Goal: Task Accomplishment & Management: Manage account settings

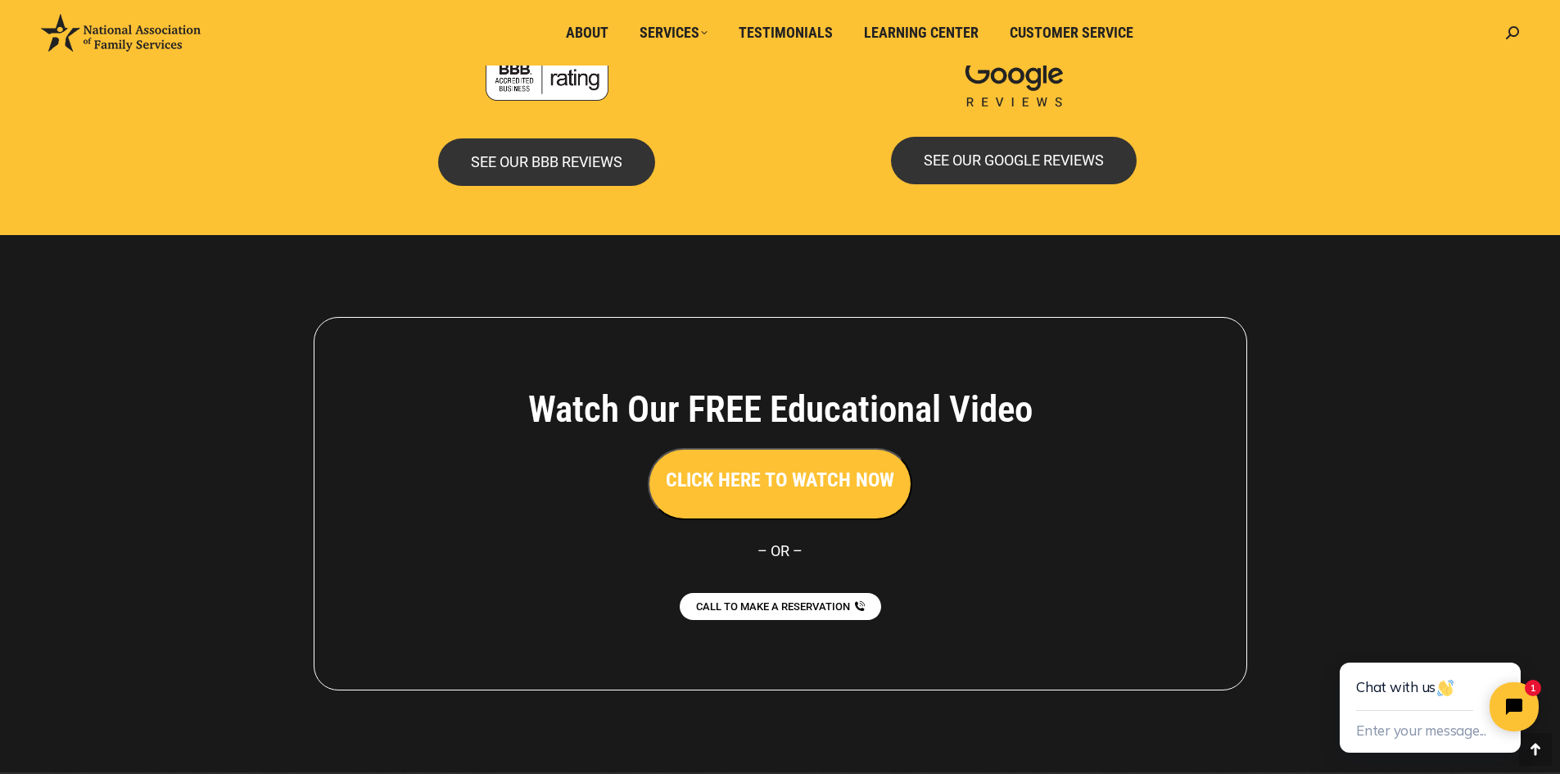
scroll to position [3528, 0]
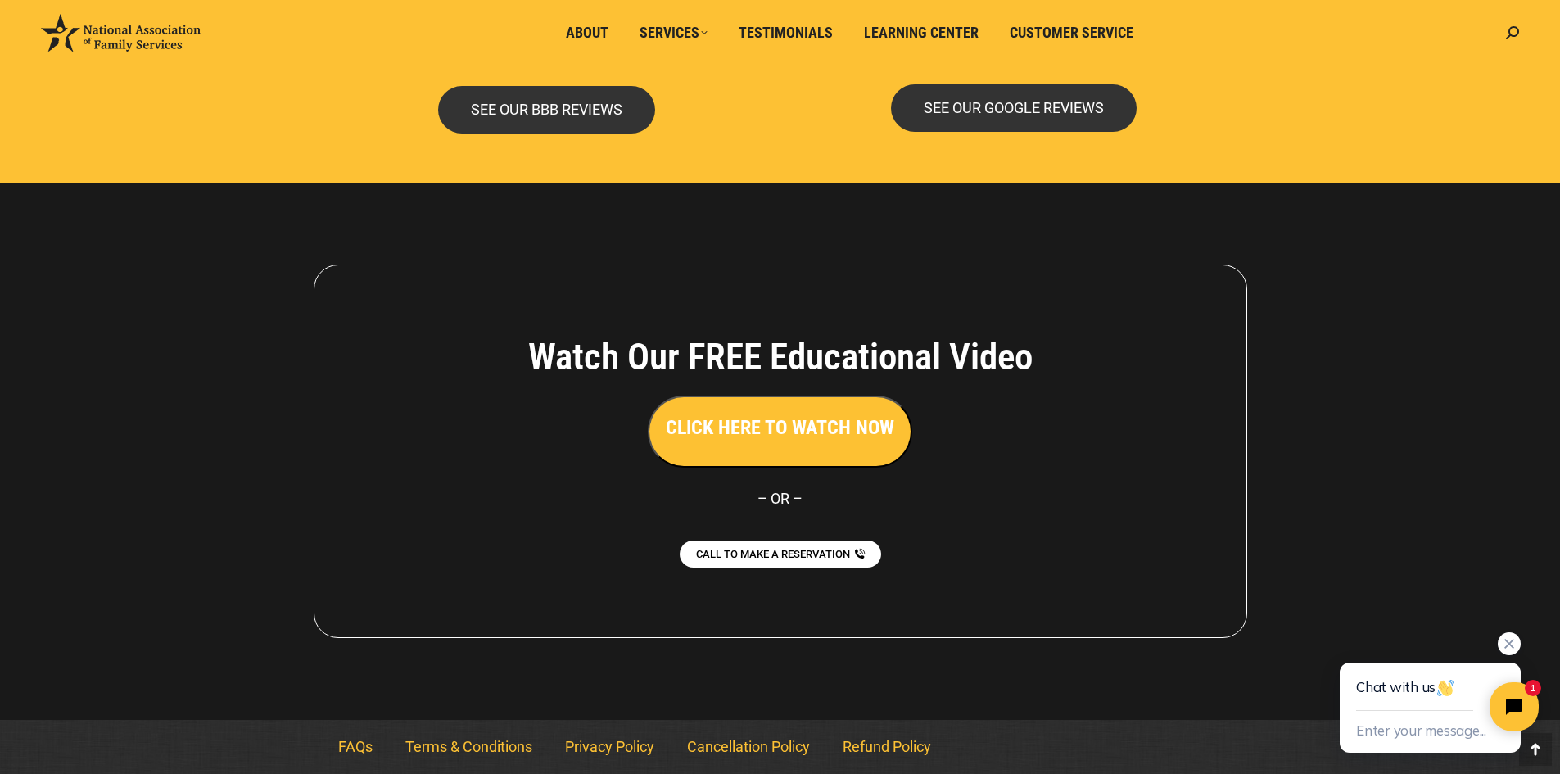
click at [1236, 584] on div "Chat with us" at bounding box center [1430, 686] width 148 height 48
click at [1236, 584] on button "Enter your message..." at bounding box center [1421, 731] width 130 height 27
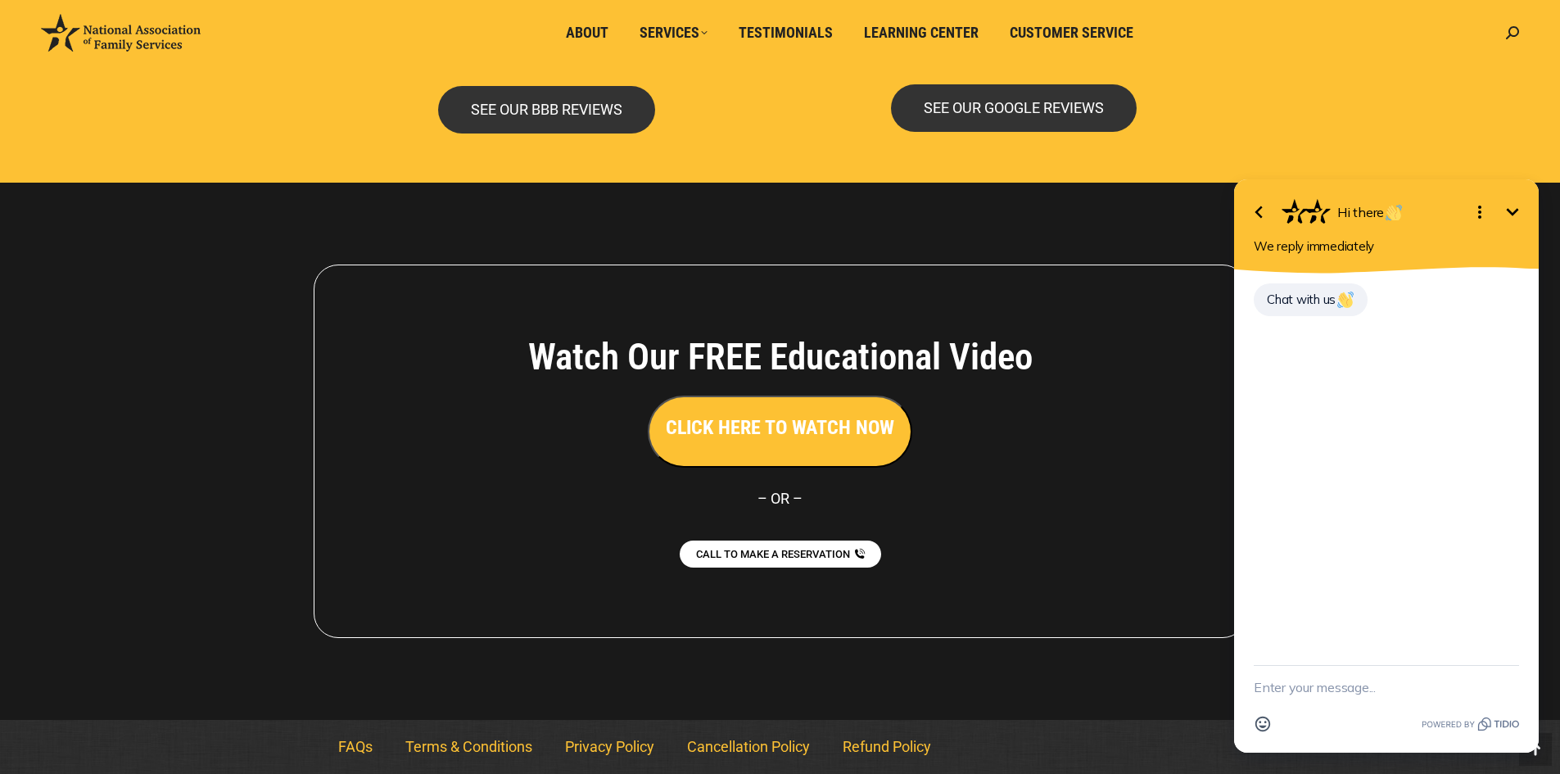
click at [1236, 584] on textarea "New message" at bounding box center [1386, 687] width 265 height 43
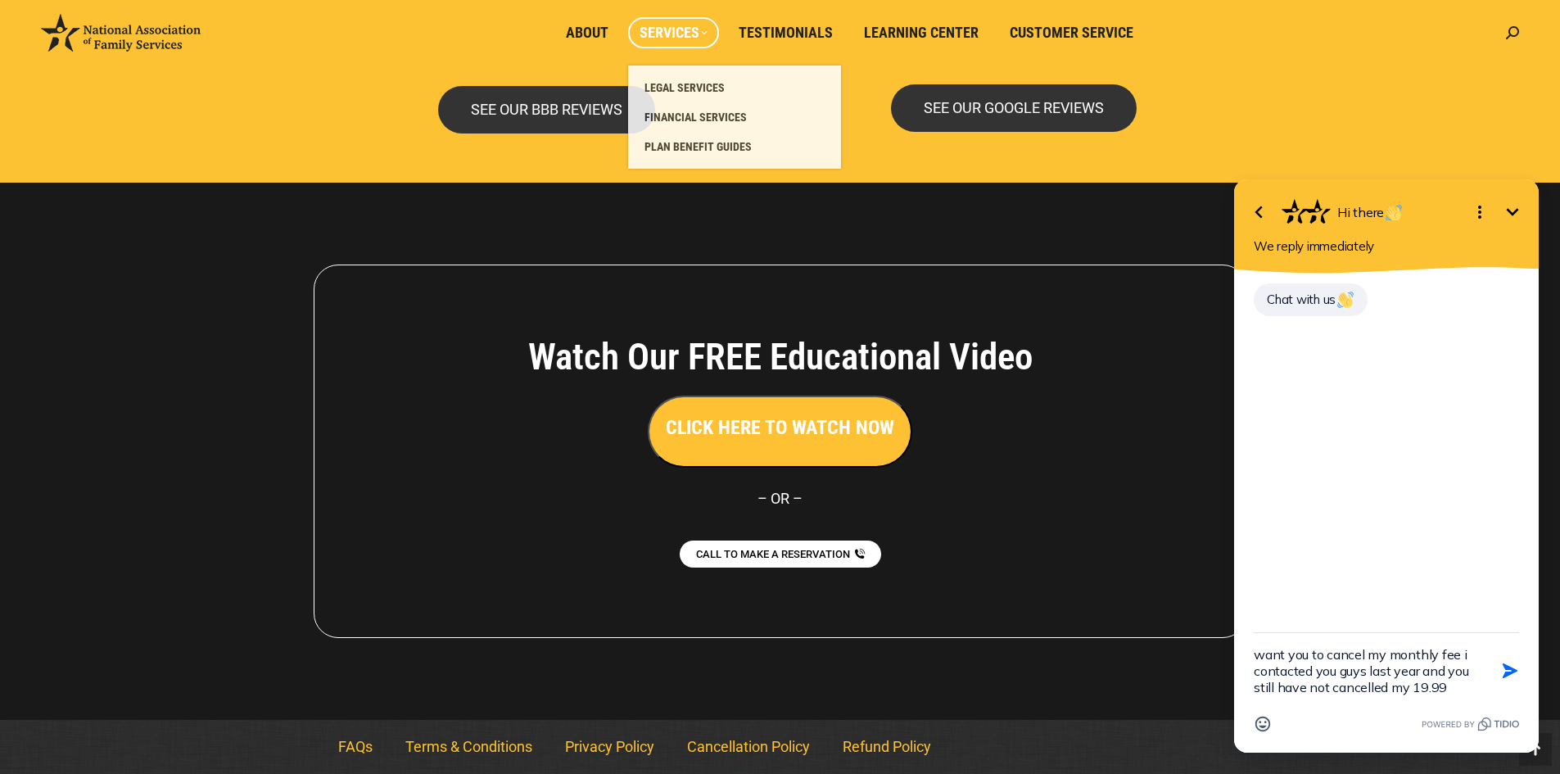
type textarea "want you to cancel my monthly fee i contacted you guys last year and you still …"
click at [677, 34] on span "Services" at bounding box center [674, 33] width 68 height 18
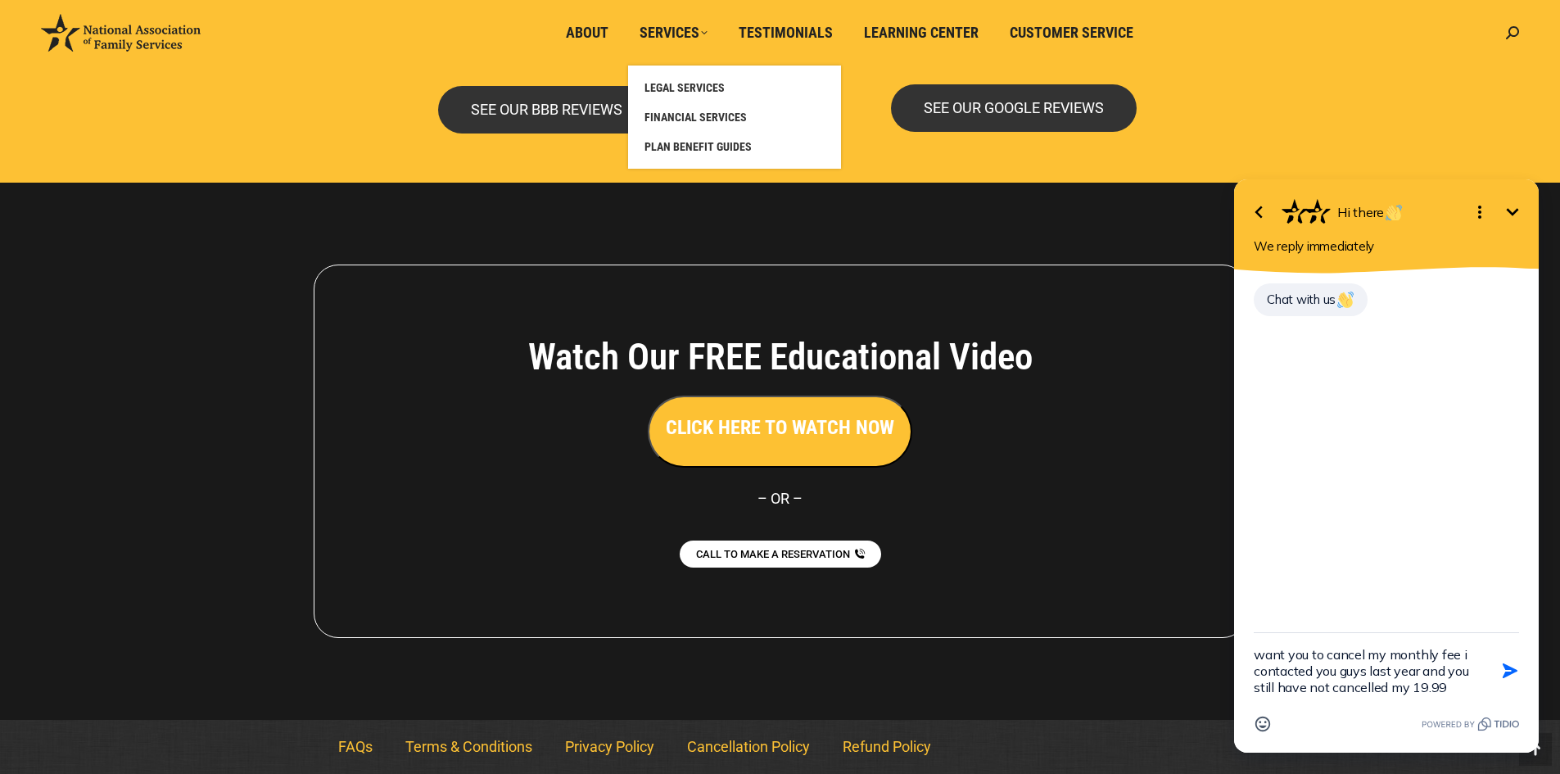
click at [578, 16] on li "About" at bounding box center [591, 33] width 74 height 66
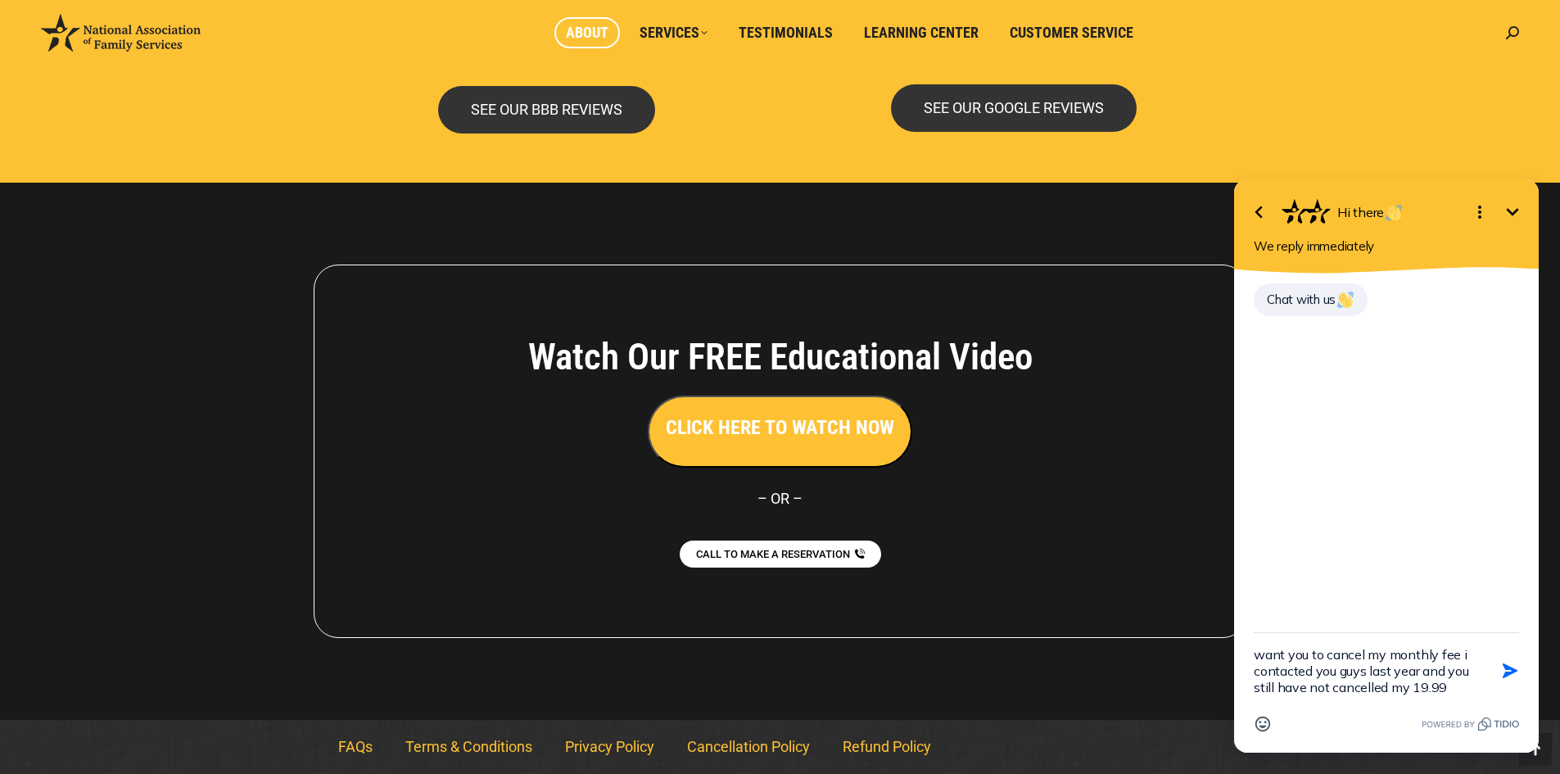
click at [585, 36] on span "About" at bounding box center [587, 33] width 43 height 18
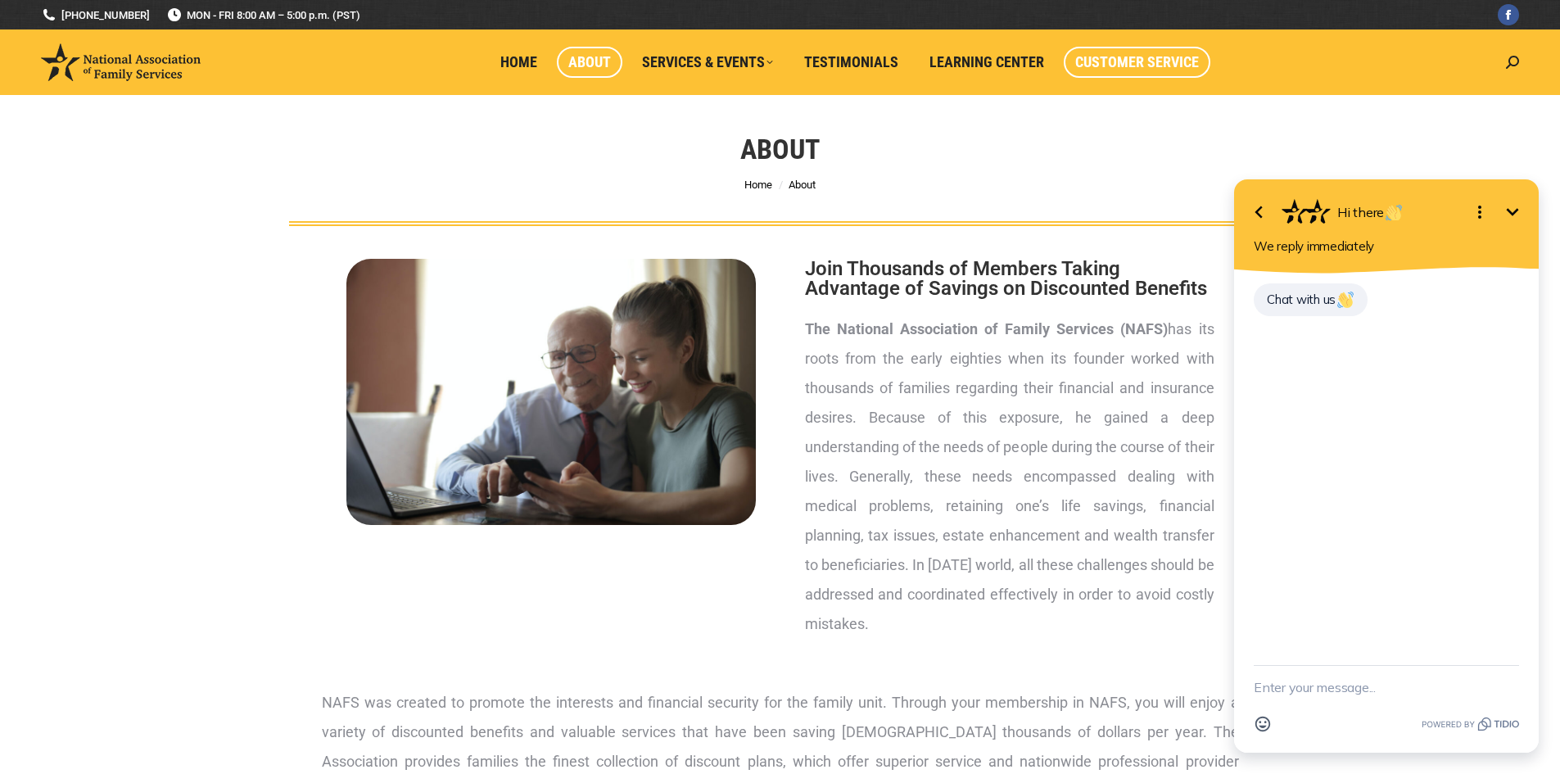
click at [1096, 66] on span "Customer Service" at bounding box center [1137, 62] width 124 height 18
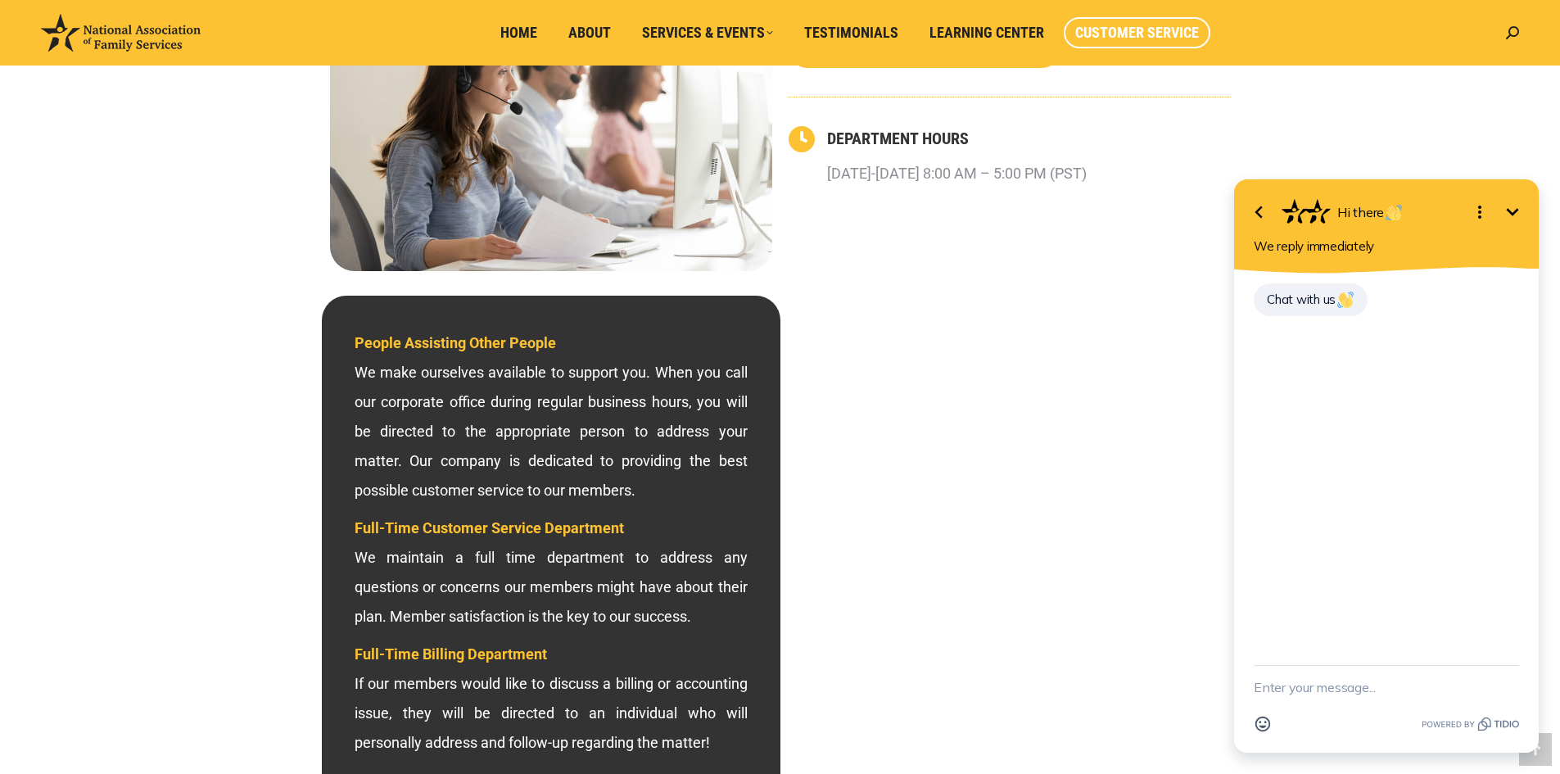
scroll to position [273, 0]
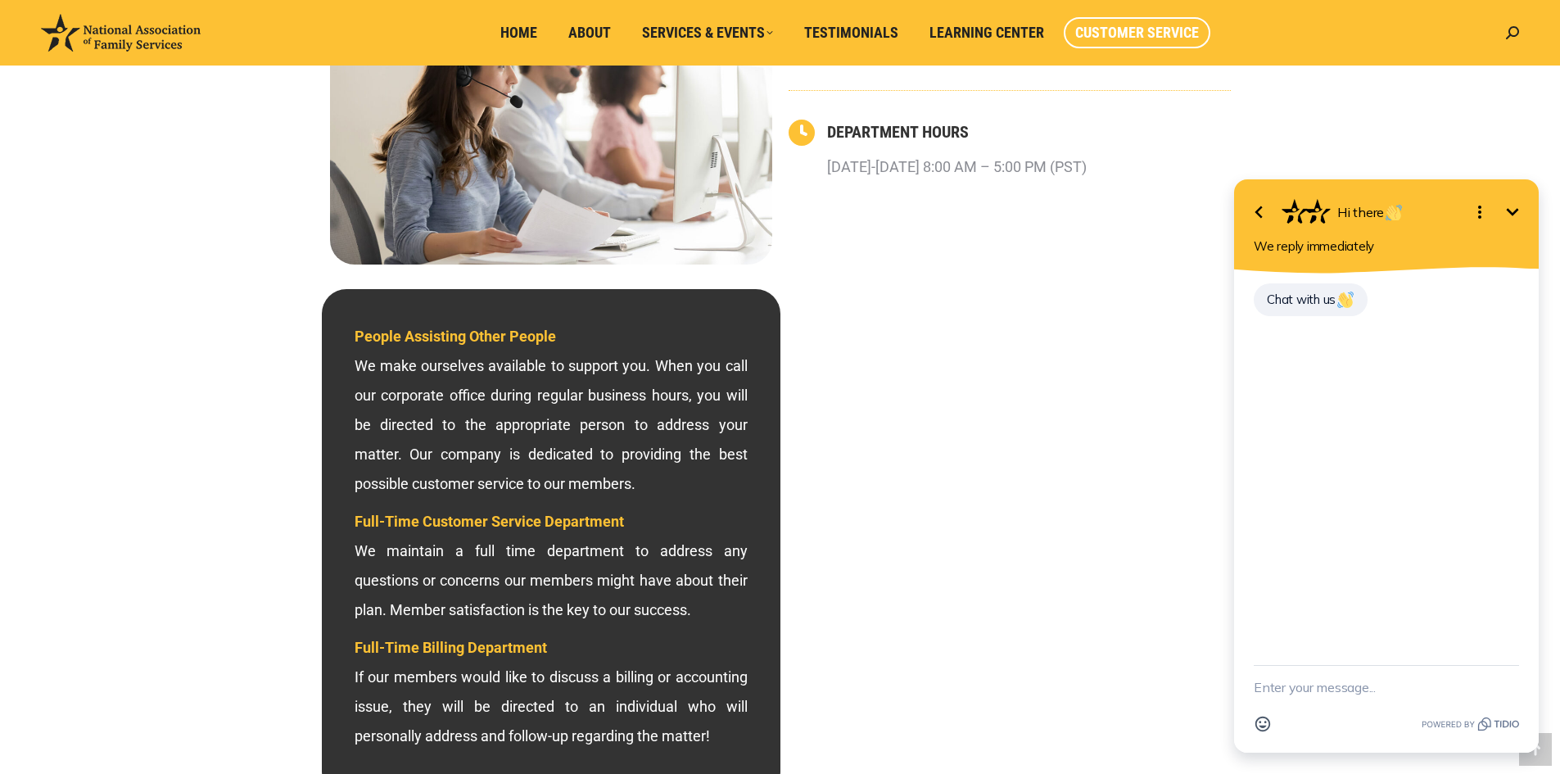
click at [1340, 348] on div "Chat with us" at bounding box center [1386, 468] width 305 height 391
click at [1299, 707] on textarea "New message" at bounding box center [1386, 687] width 265 height 43
type textarea "You guys were suppose to cancell my monthly sub scription last year. Please sto…"
click at [1510, 659] on button "Send Shortcut" at bounding box center [1509, 670] width 31 height 31
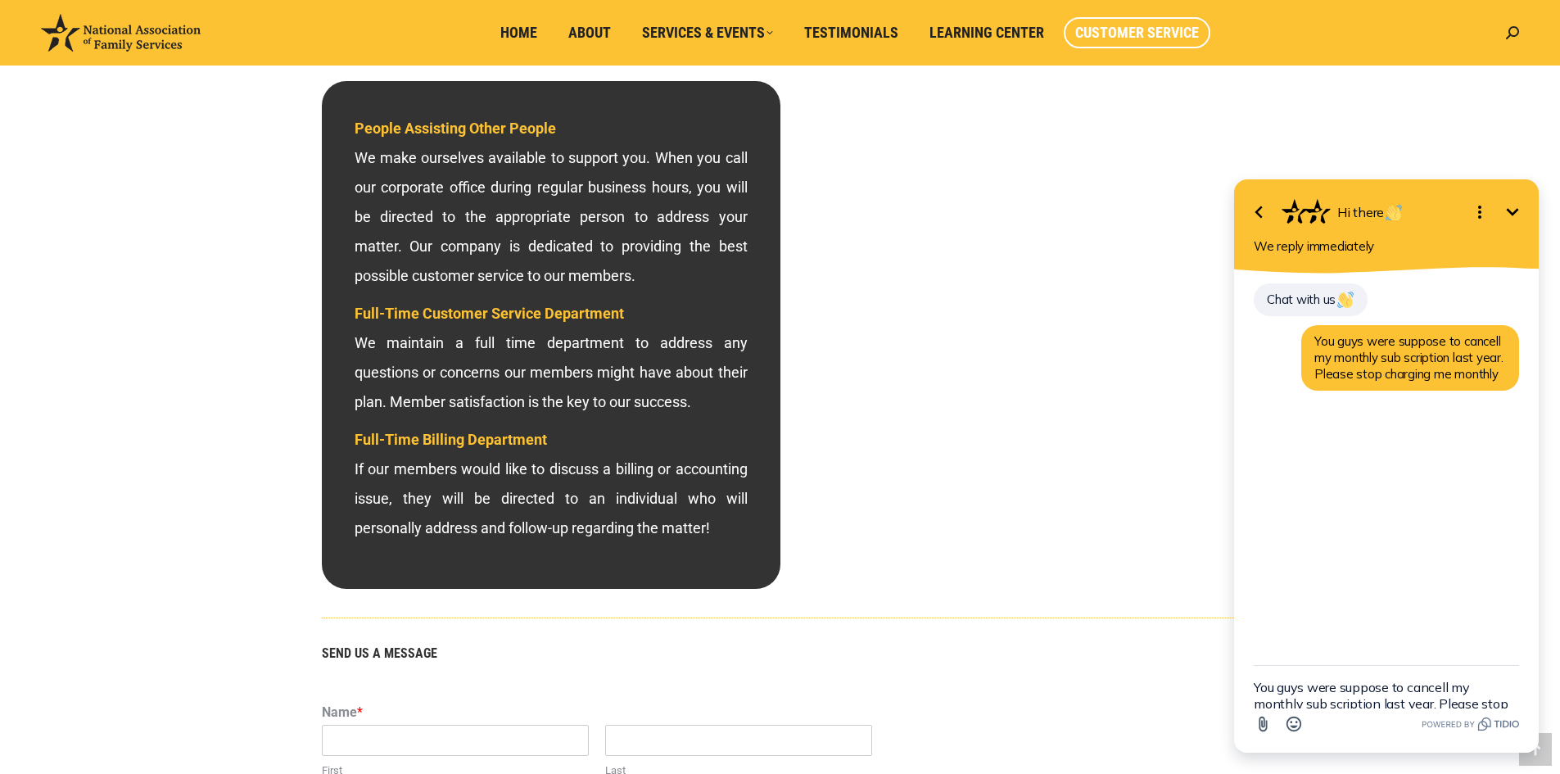
scroll to position [546, 0]
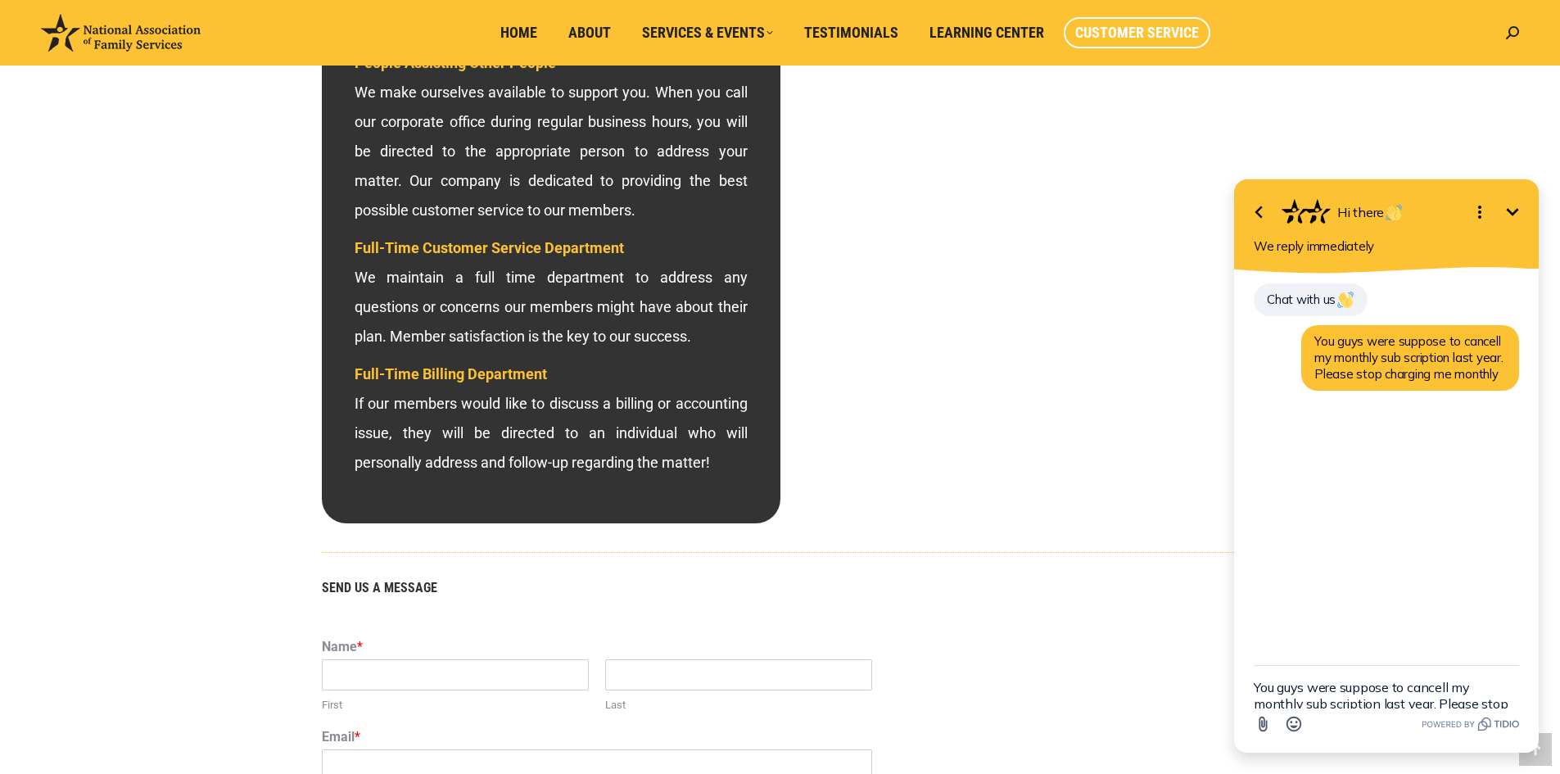
click at [465, 382] on span "Full-Time Billing Department" at bounding box center [451, 373] width 192 height 17
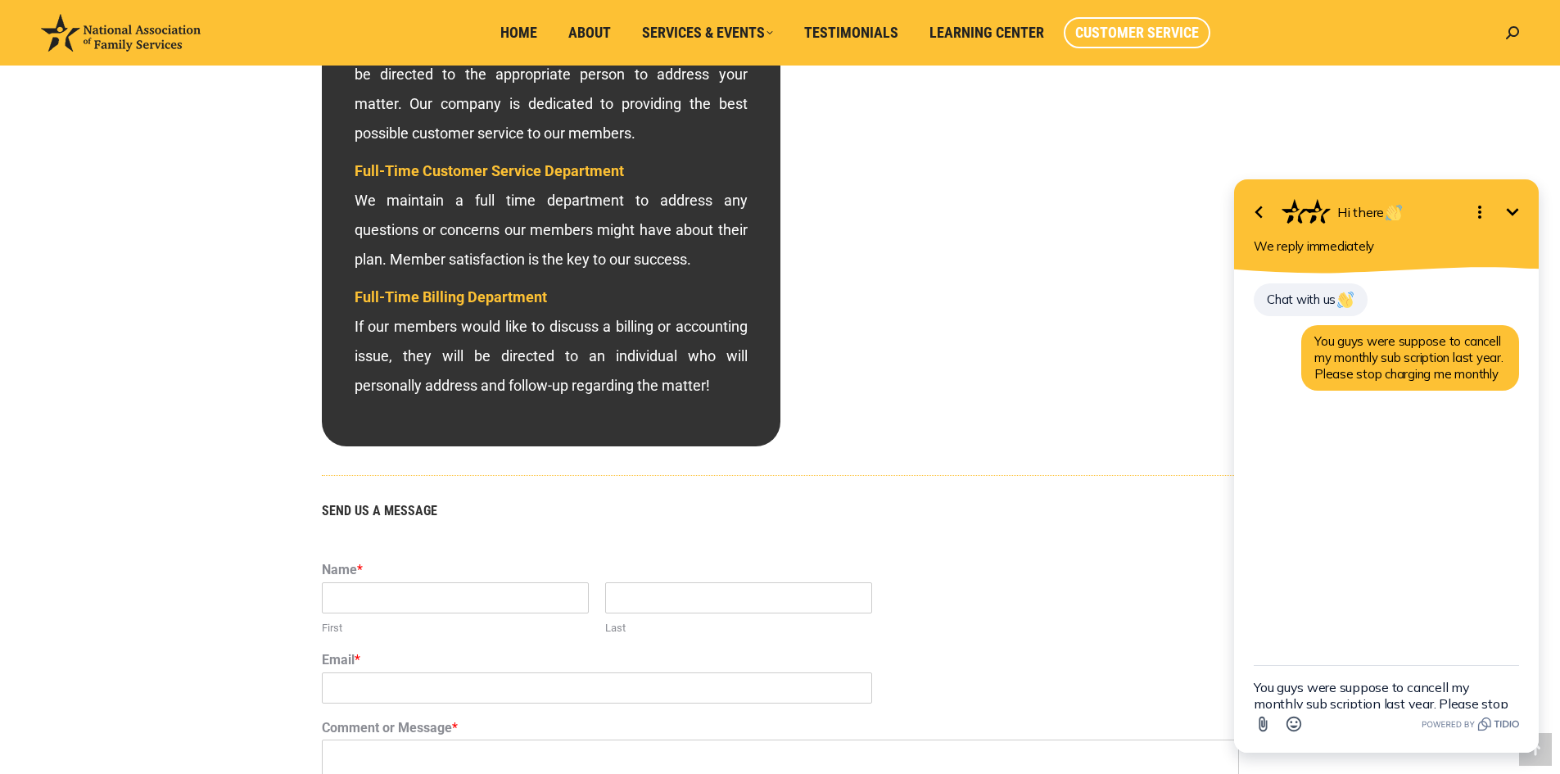
scroll to position [819, 0]
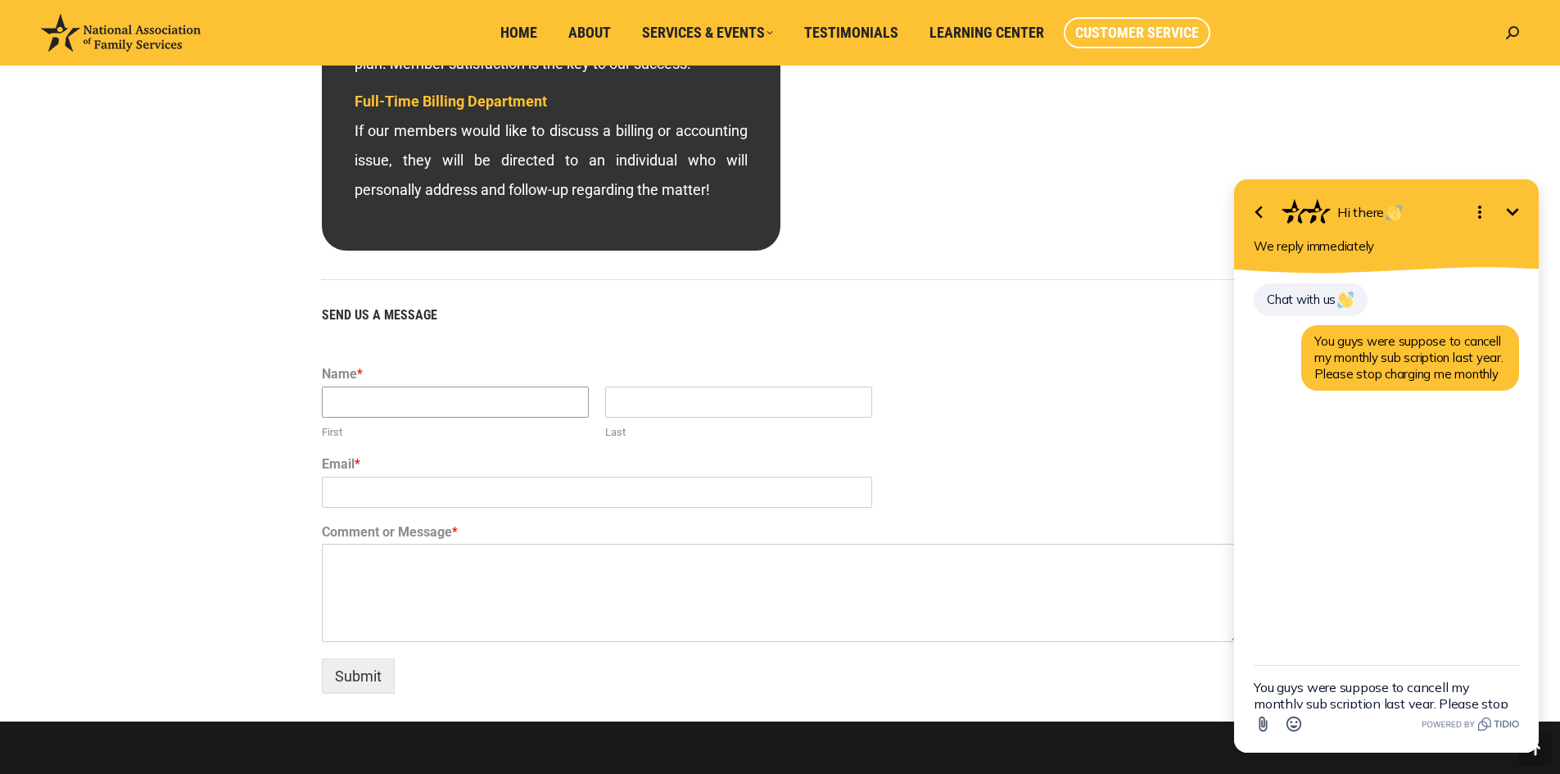
click at [440, 404] on input "First" at bounding box center [455, 401] width 267 height 31
type input "karl"
type input "Gresowski"
type input "karl@eaglehomeinspection.com"
click at [444, 567] on textarea "Comment or Message *" at bounding box center [780, 593] width 917 height 98
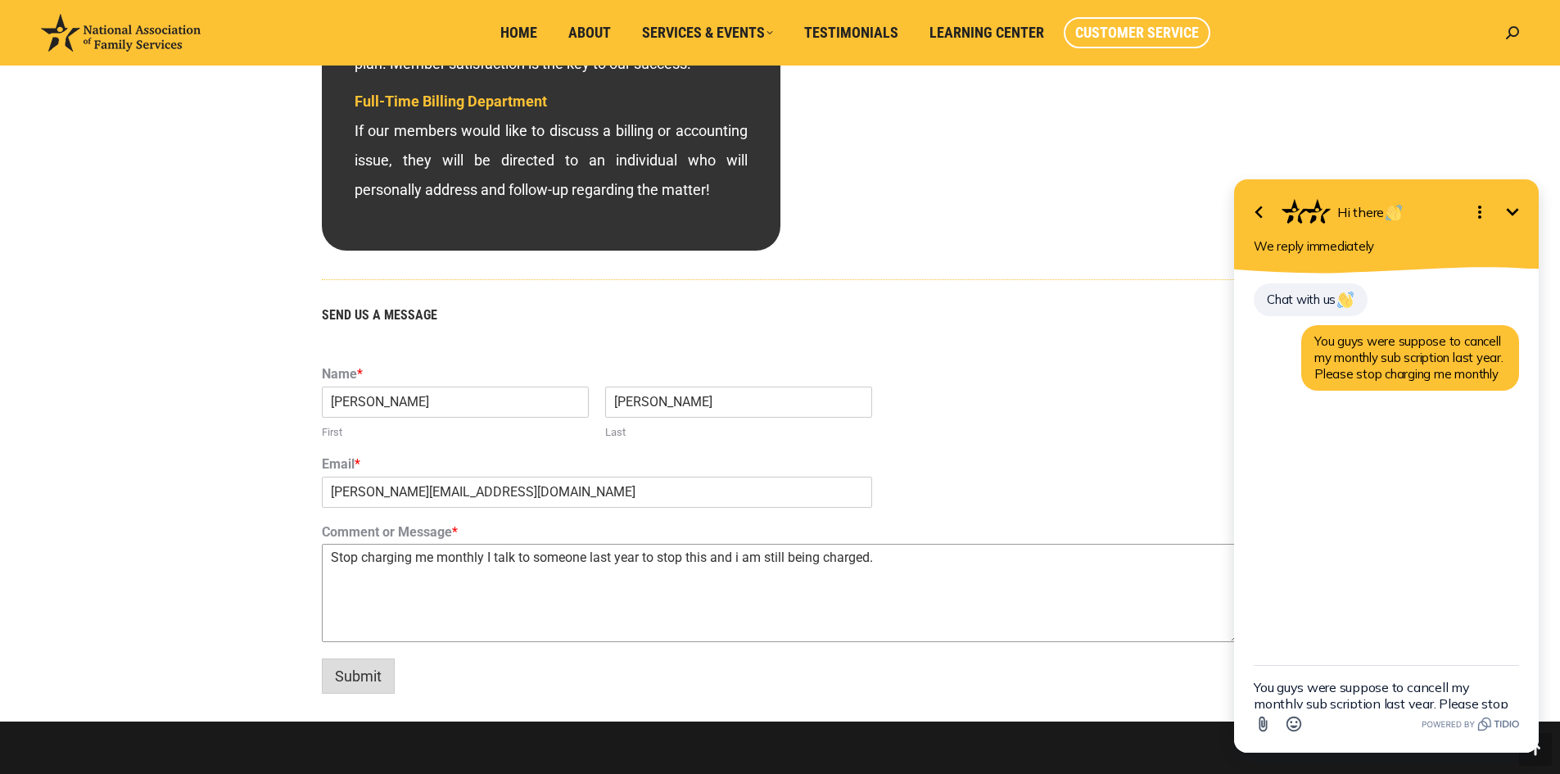
type textarea "Stop charging me monthly I talk to someone last year to stop this and i am stil…"
click at [357, 676] on button "Submit" at bounding box center [358, 675] width 73 height 35
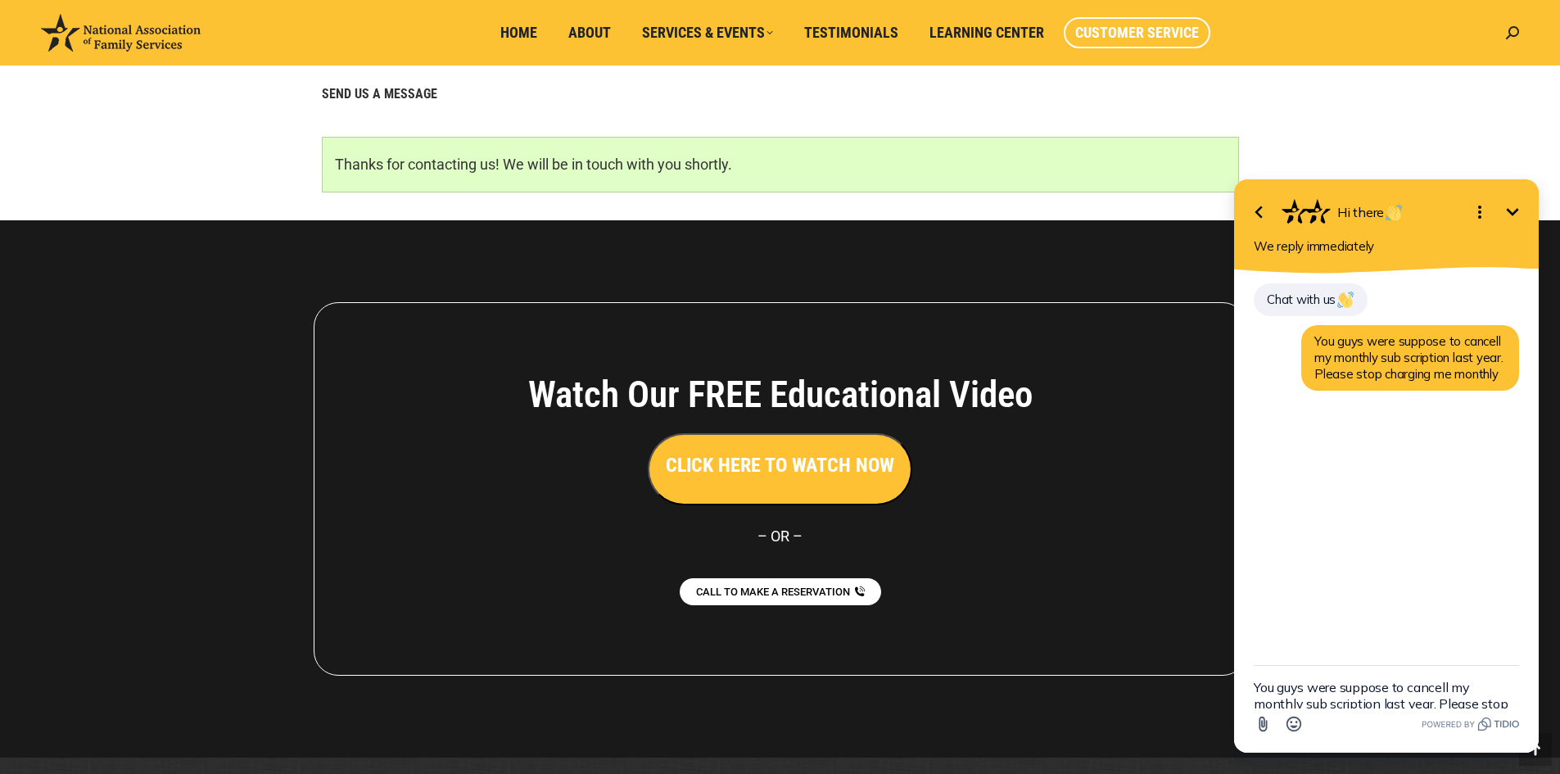
scroll to position [1078, 0]
